Goal: Task Accomplishment & Management: Use online tool/utility

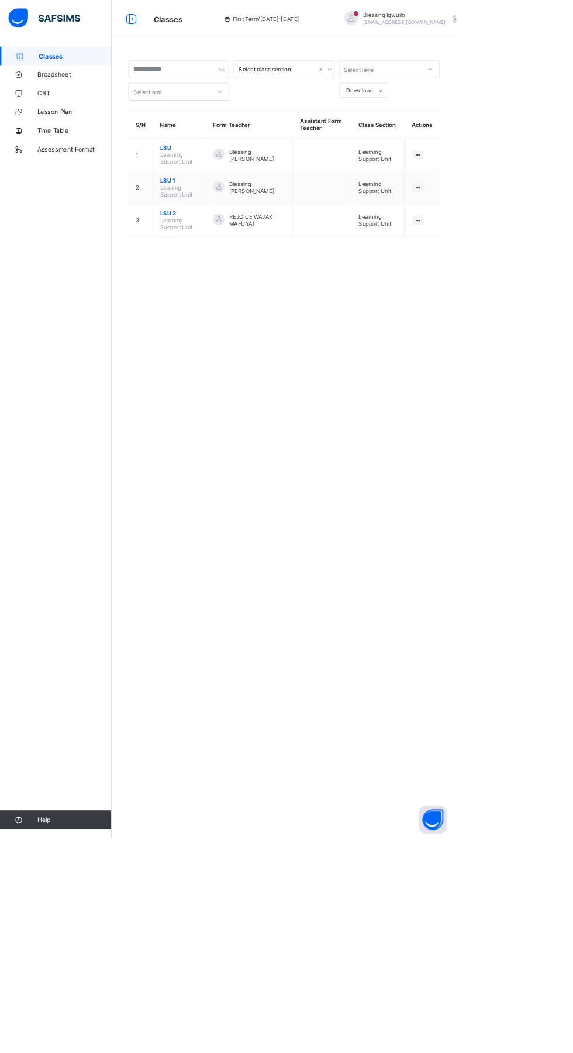
click at [228, 225] on span "LSU 1" at bounding box center [225, 226] width 49 height 9
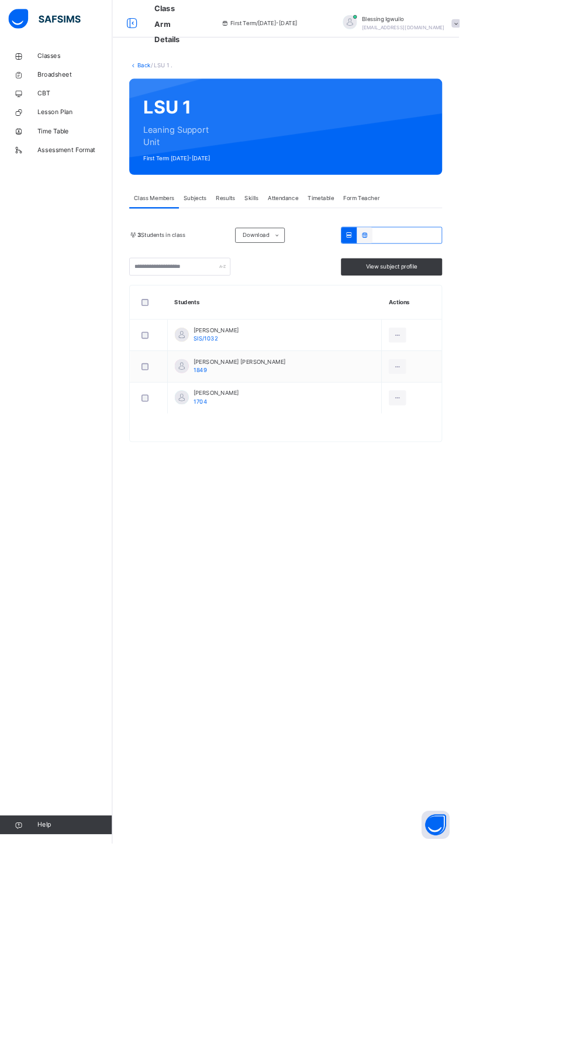
click at [455, 294] on icon at bounding box center [455, 293] width 10 height 9
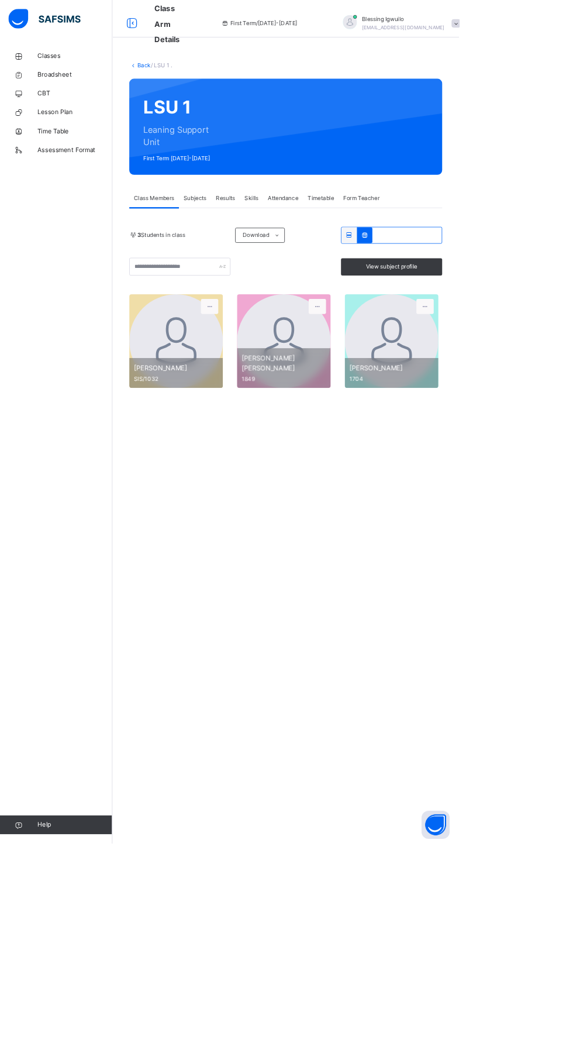
click at [249, 245] on span "Subjects" at bounding box center [243, 247] width 29 height 11
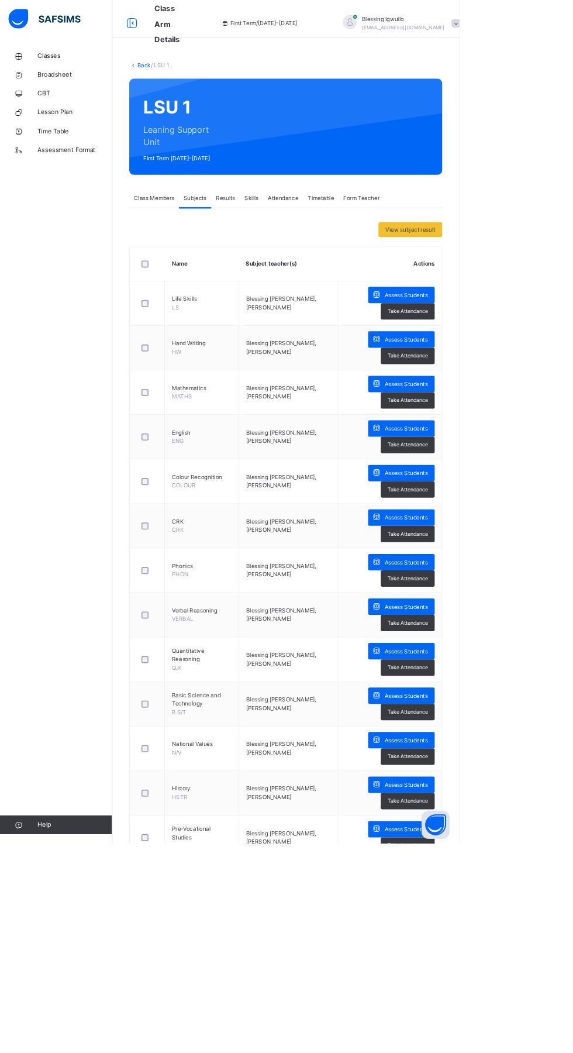
click at [531, 278] on div "View subject result" at bounding box center [513, 286] width 80 height 19
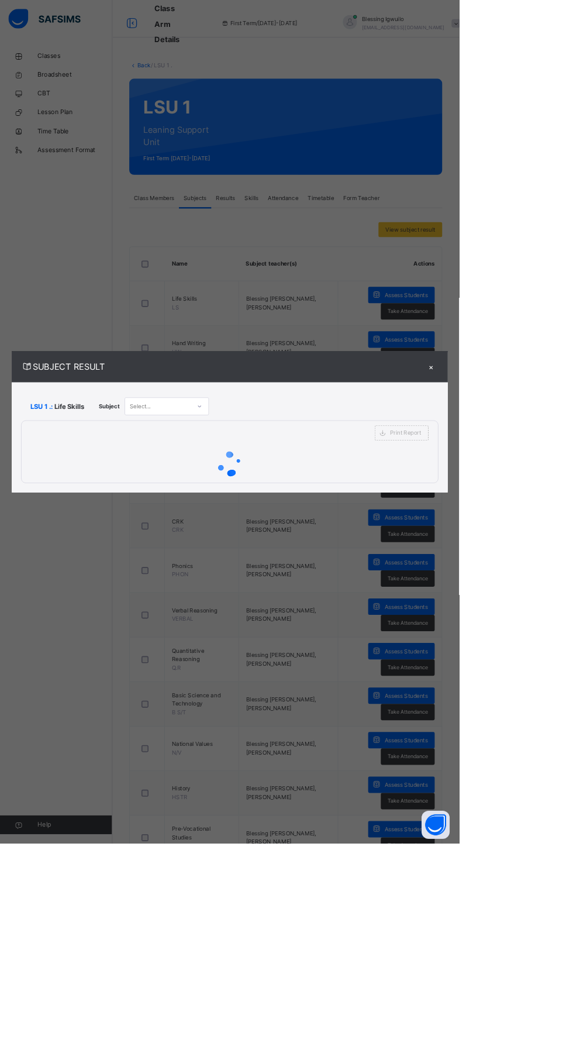
click at [547, 466] on div "×" at bounding box center [539, 458] width 18 height 16
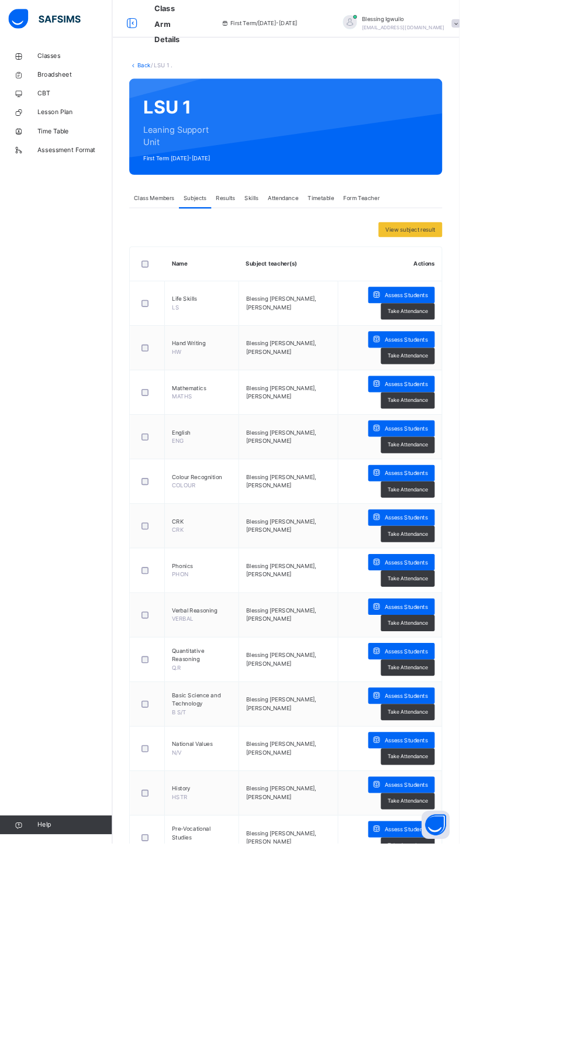
click at [492, 368] on span "Assess Students" at bounding box center [507, 368] width 54 height 11
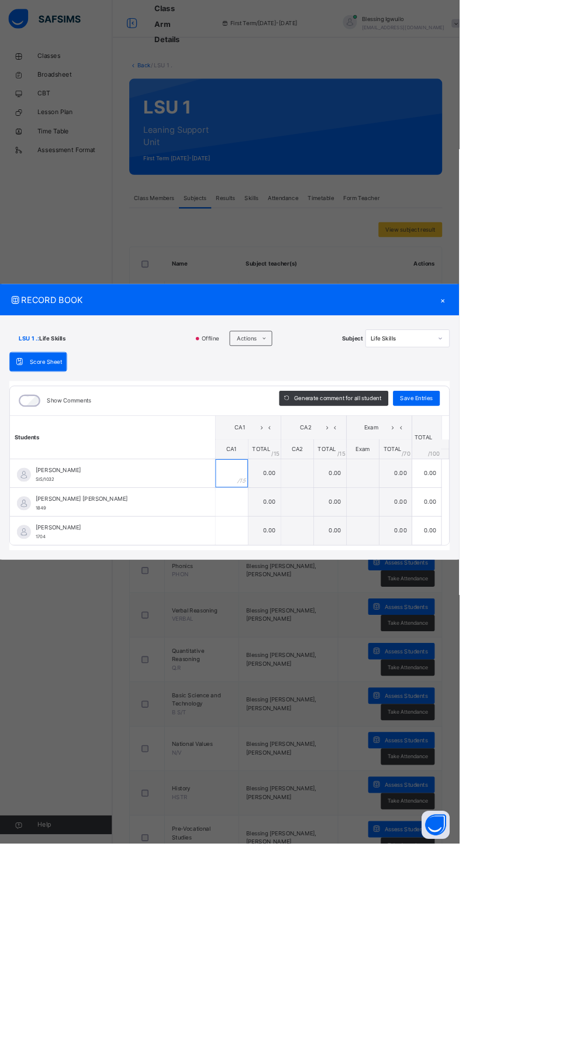
click at [309, 608] on input "text" at bounding box center [289, 590] width 40 height 35
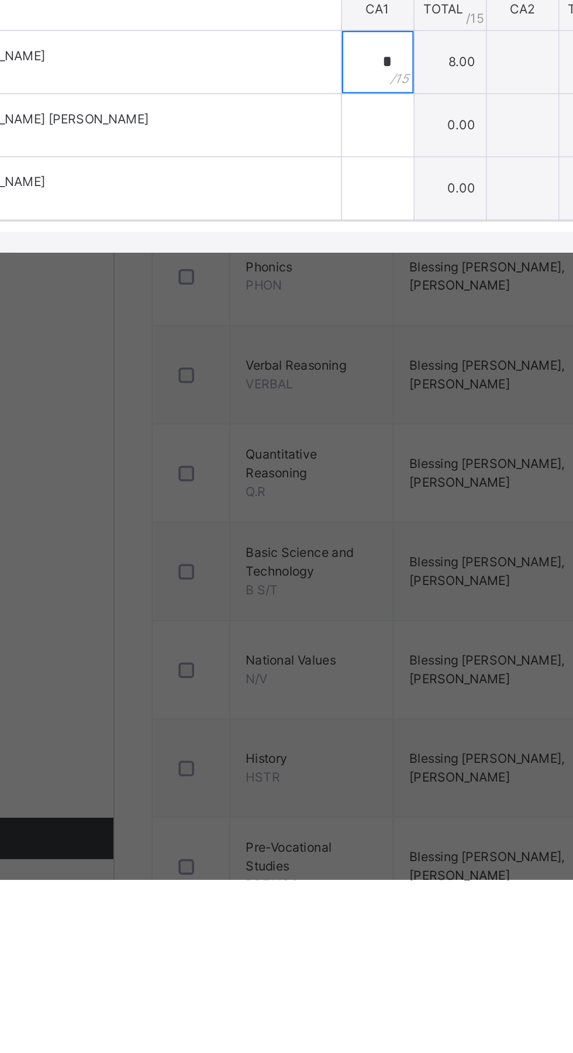
type input "*"
click at [309, 644] on div at bounding box center [289, 626] width 40 height 35
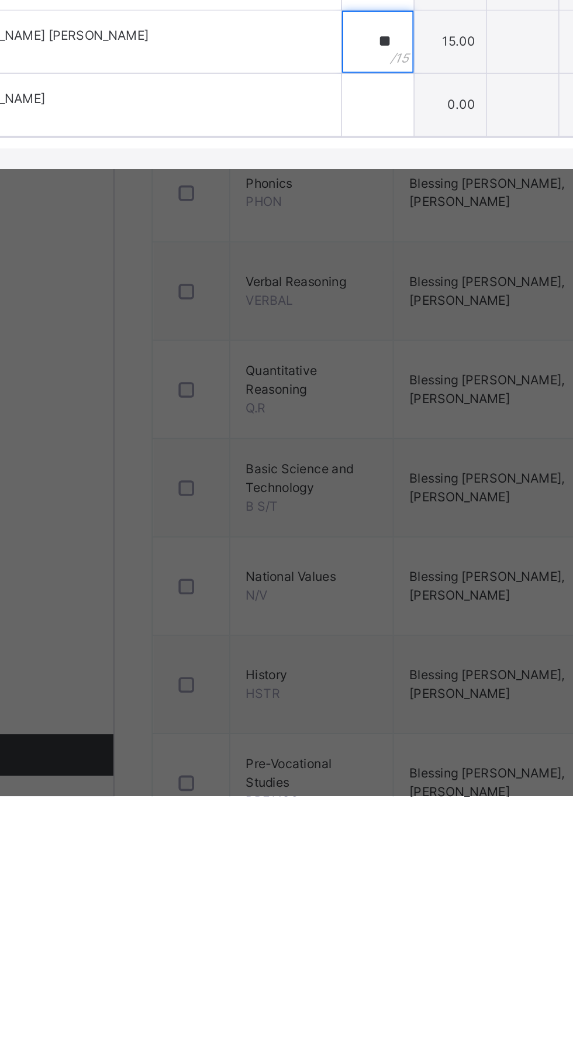
type input "**"
click at [309, 680] on input "text" at bounding box center [289, 662] width 40 height 35
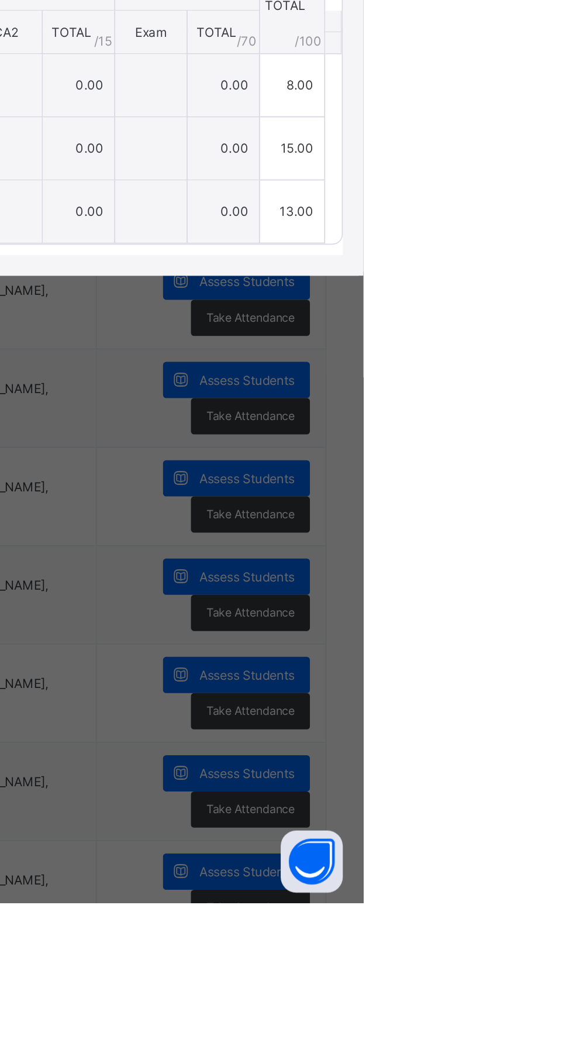
type input "**"
click at [540, 502] on span "Save Entries" at bounding box center [520, 497] width 41 height 11
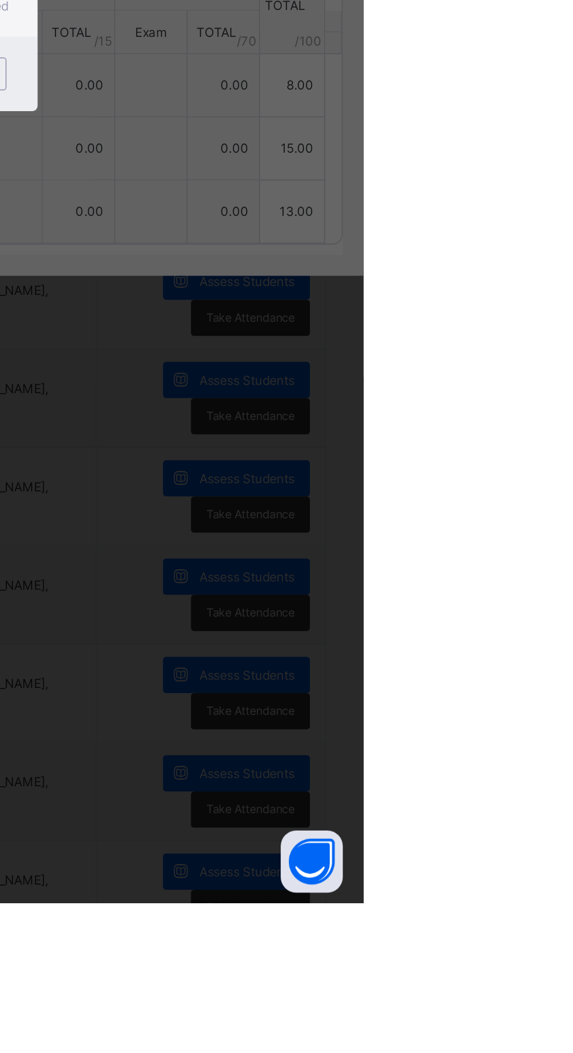
type input "*"
type input "**"
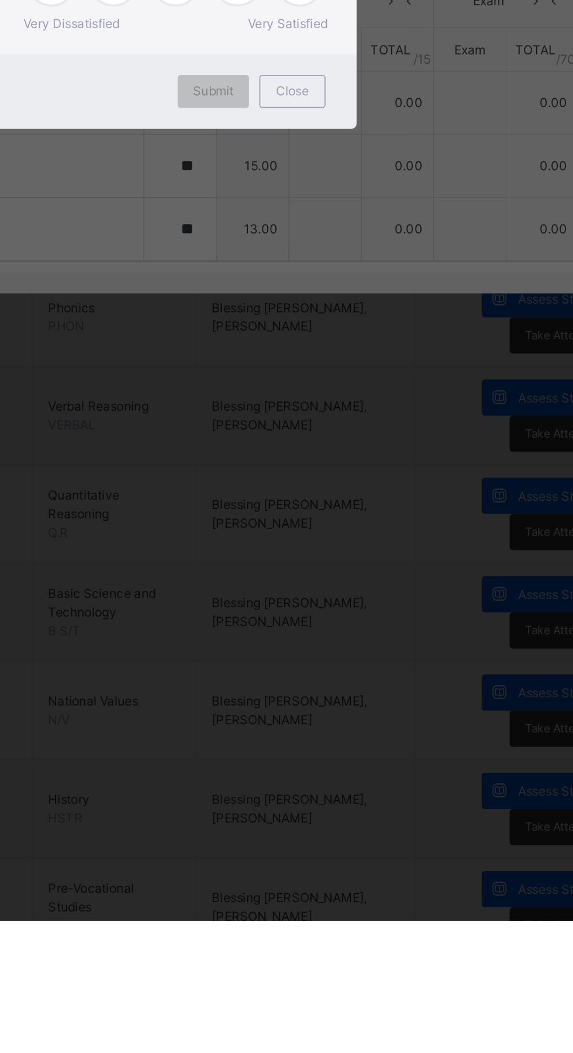
click at [377, 484] on div "×" at bounding box center [371, 471] width 11 height 25
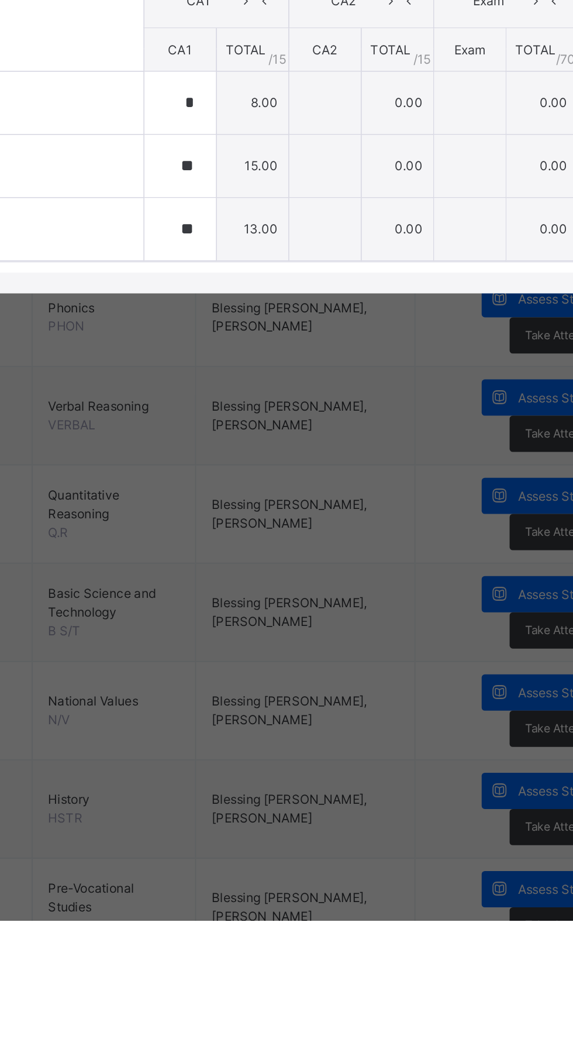
click at [332, 542] on icon at bounding box center [327, 534] width 10 height 18
click at [443, 502] on span "Generate comment for all student" at bounding box center [421, 497] width 109 height 11
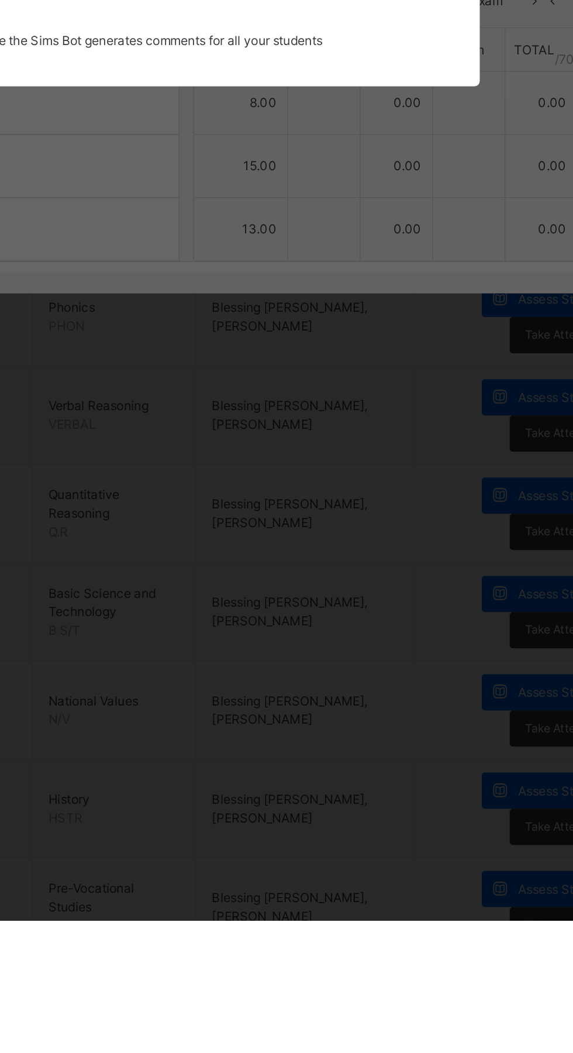
click at [431, 519] on div "Subject Teacher’s Comment Generate and see in full the comment developed by the…" at bounding box center [287, 495] width 344 height 48
click at [442, 514] on span "Generate and see in full the comment developed by the AI with an option to rege…" at bounding box center [286, 502] width 321 height 22
click at [425, 581] on div "[PERSON_NAME] Bot Please wait while the [PERSON_NAME] Bot generates comments fo…" at bounding box center [287, 550] width 344 height 62
click at [371, 581] on div "[PERSON_NAME] Bot Please wait while the [PERSON_NAME] Bot generates comments fo…" at bounding box center [287, 550] width 344 height 62
click at [447, 519] on div "Subject Teacher’s Comment Generate and see in full the comment developed by the…" at bounding box center [287, 495] width 344 height 48
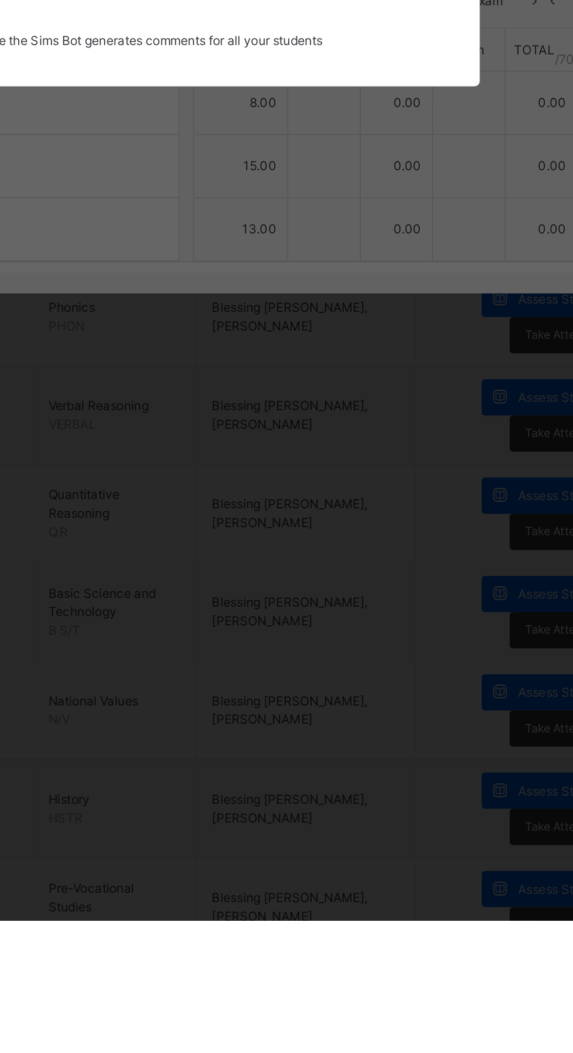
click at [449, 587] on div "× Subject Teacher’s Comment Generate and see in full the comment developed by t…" at bounding box center [286, 526] width 573 height 1053
click at [448, 586] on div "× Subject Teacher’s Comment Generate and see in full the comment developed by t…" at bounding box center [286, 526] width 573 height 1053
click at [433, 581] on div "[PERSON_NAME] Bot Please wait while the [PERSON_NAME] Bot generates comments fo…" at bounding box center [287, 550] width 344 height 62
click at [449, 585] on div "× Subject Teacher’s Comment Generate and see in full the comment developed by t…" at bounding box center [286, 526] width 573 height 1053
click at [449, 589] on div "× Subject Teacher’s Comment Generate and see in full the comment developed by t…" at bounding box center [286, 526] width 573 height 1053
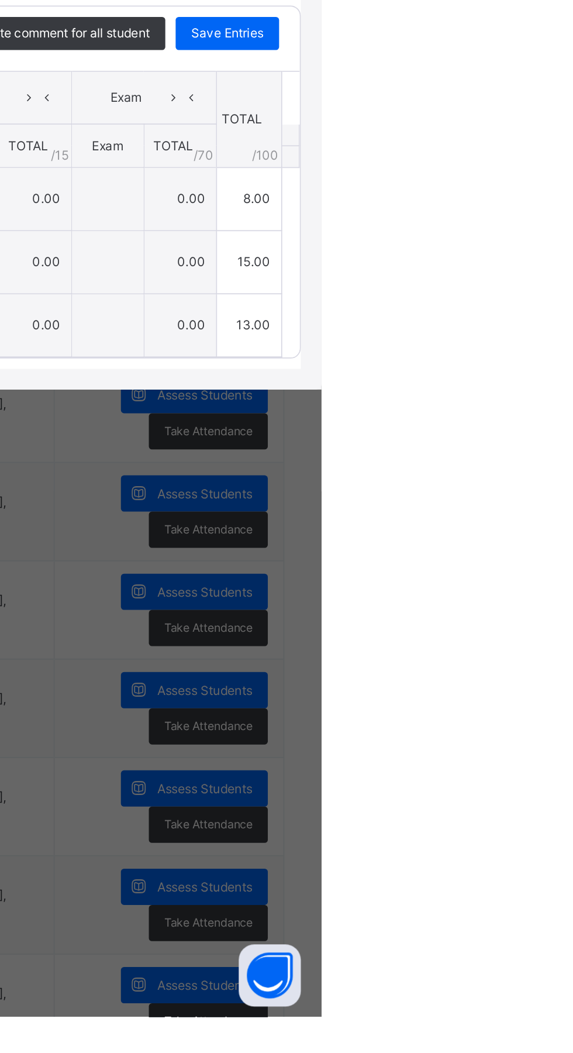
click at [540, 502] on span "Save Entries" at bounding box center [520, 497] width 41 height 11
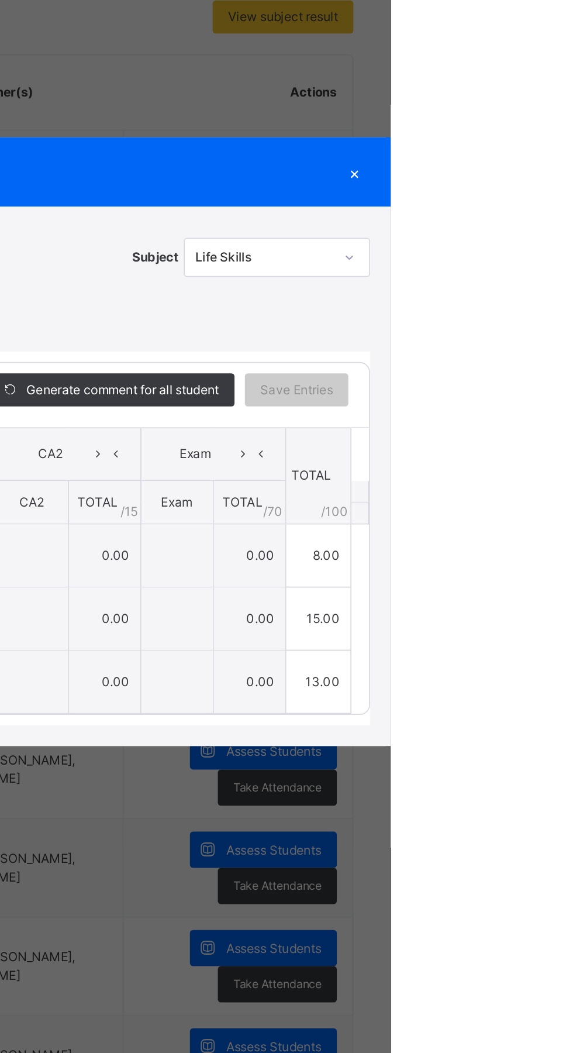
click at [562, 382] on div "×" at bounding box center [553, 374] width 18 height 16
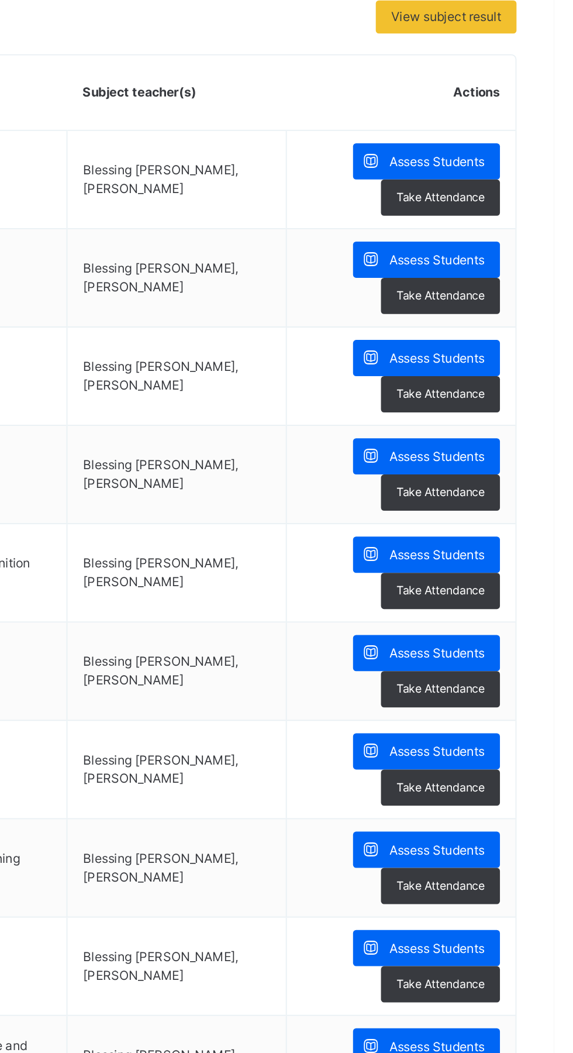
click at [535, 424] on div "Assess Students" at bounding box center [501, 424] width 83 height 20
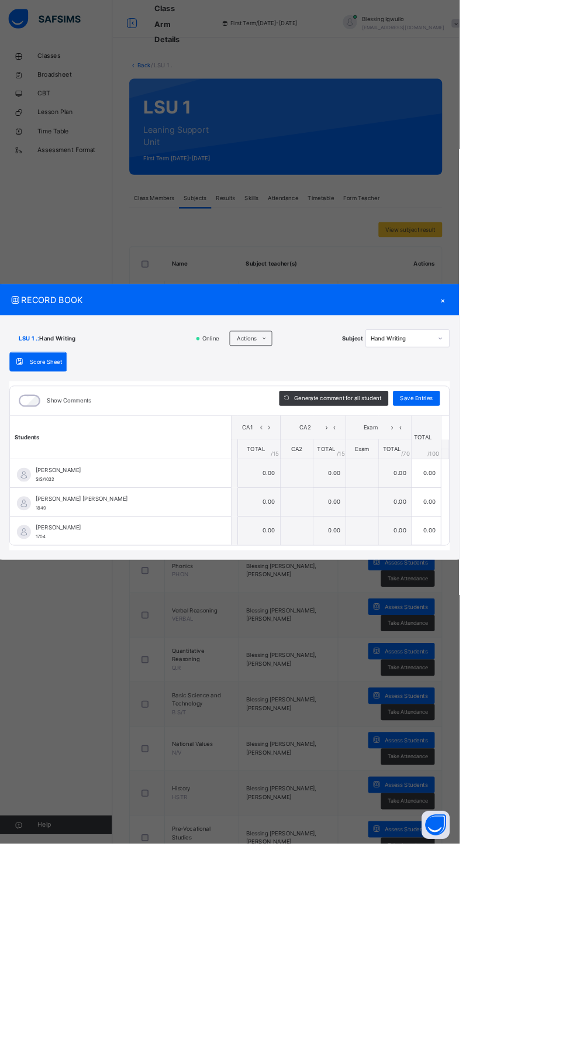
click at [297, 608] on div at bounding box center [293, 590] width 8 height 35
click at [350, 608] on td "0.00" at bounding box center [323, 591] width 53 height 36
click at [203, 1052] on div "RECORD BOOK × LSU 1 . : Hand Writing Online Actions Download Empty Score Sheet …" at bounding box center [286, 526] width 573 height 1053
click at [562, 382] on div "×" at bounding box center [553, 374] width 18 height 16
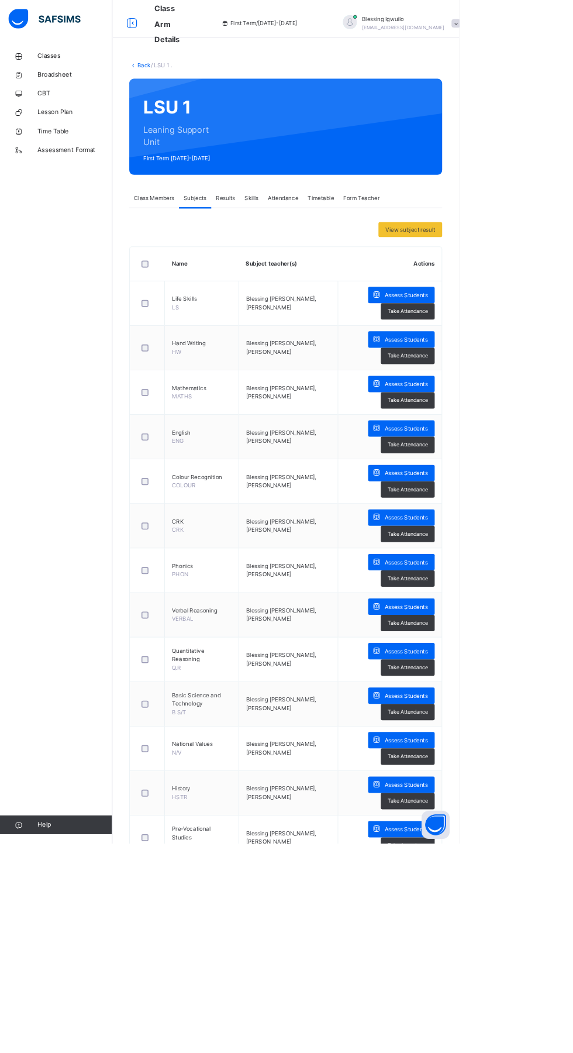
click at [469, 423] on icon at bounding box center [470, 423] width 12 height 13
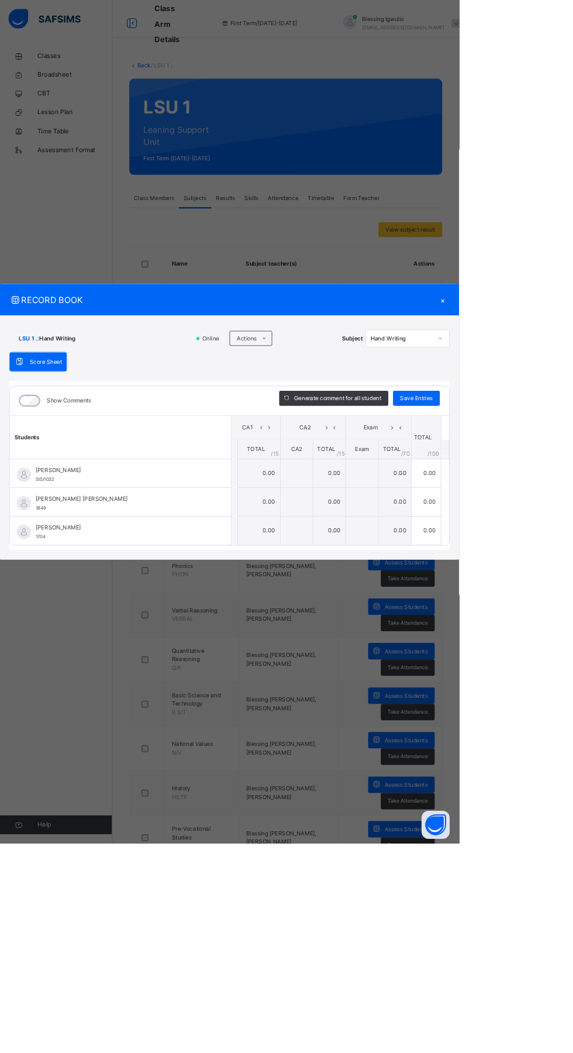
click at [562, 382] on div "×" at bounding box center [553, 374] width 18 height 16
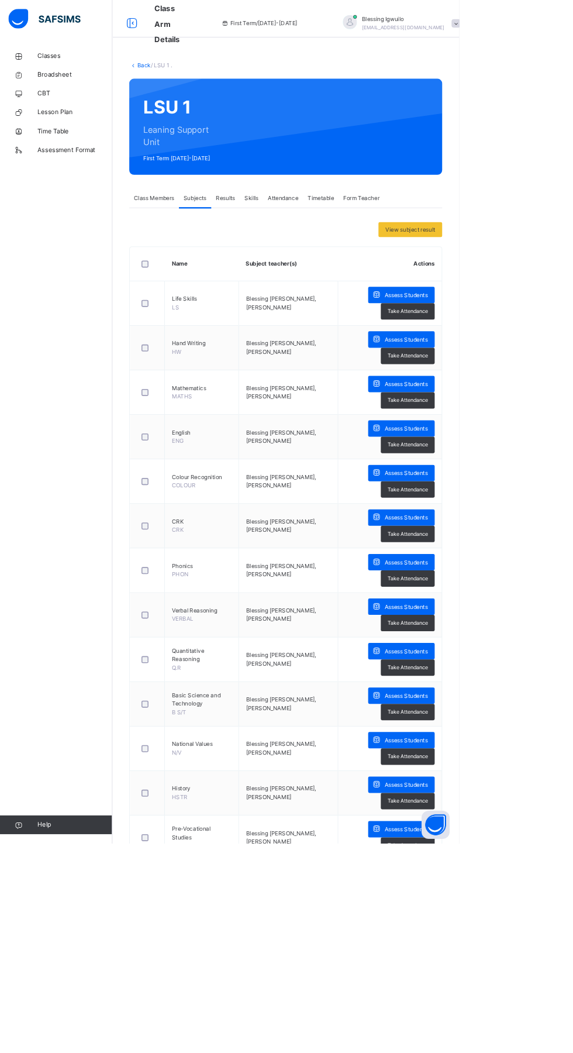
click at [489, 646] on span "Assess Students" at bounding box center [507, 646] width 54 height 11
